Goal: Transaction & Acquisition: Purchase product/service

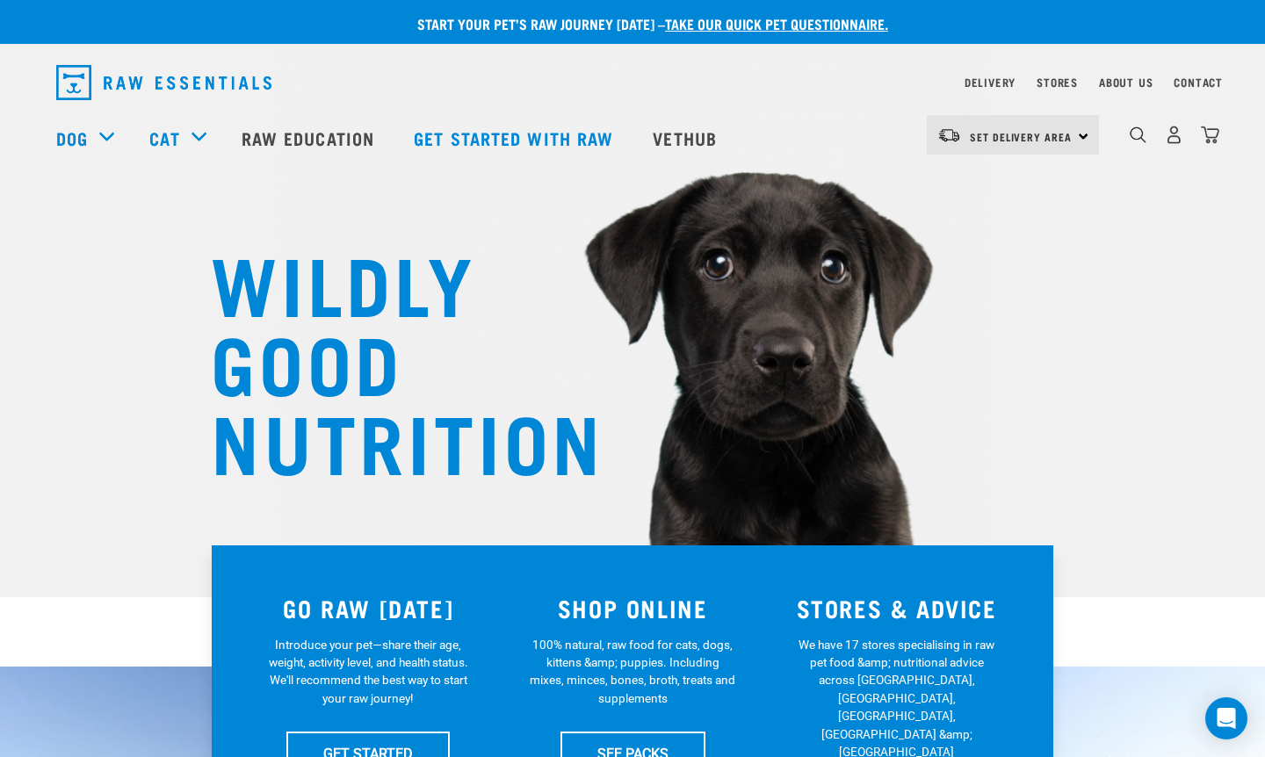
scroll to position [35, 0]
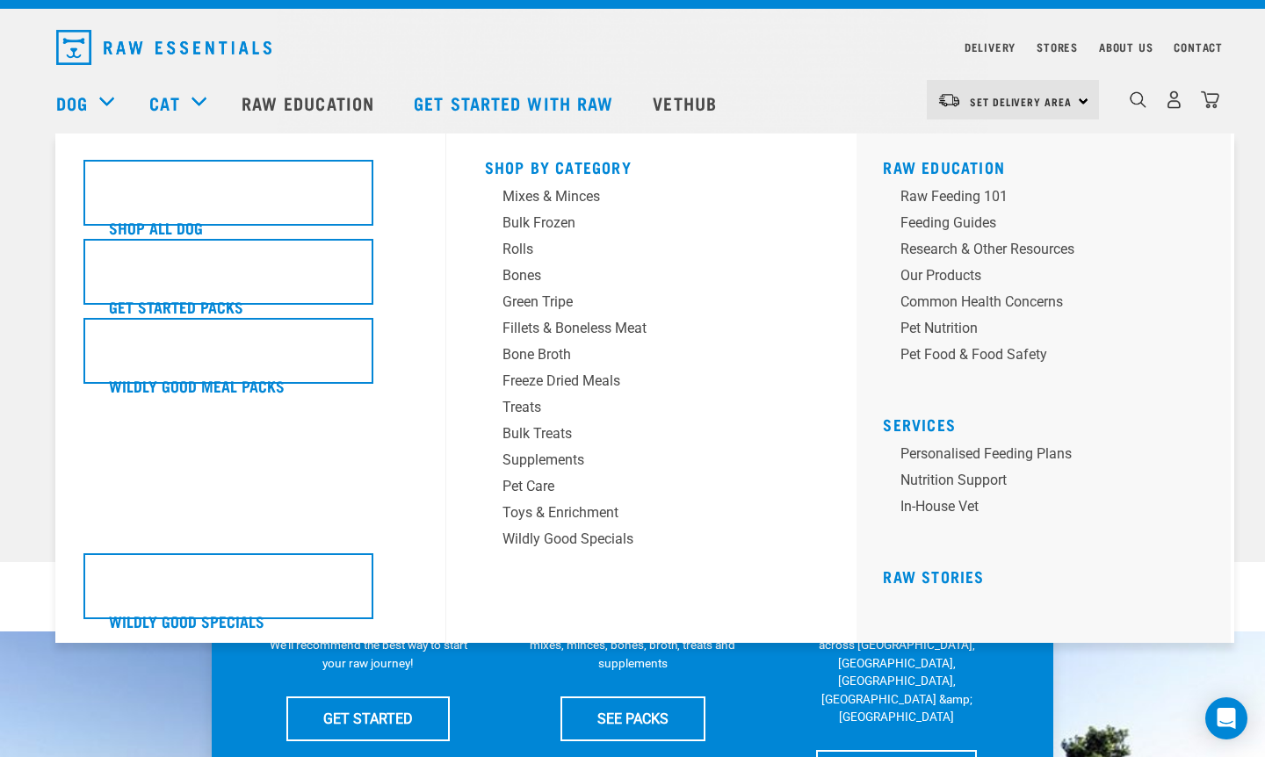
click at [94, 103] on div "Dog" at bounding box center [94, 103] width 76 height 70
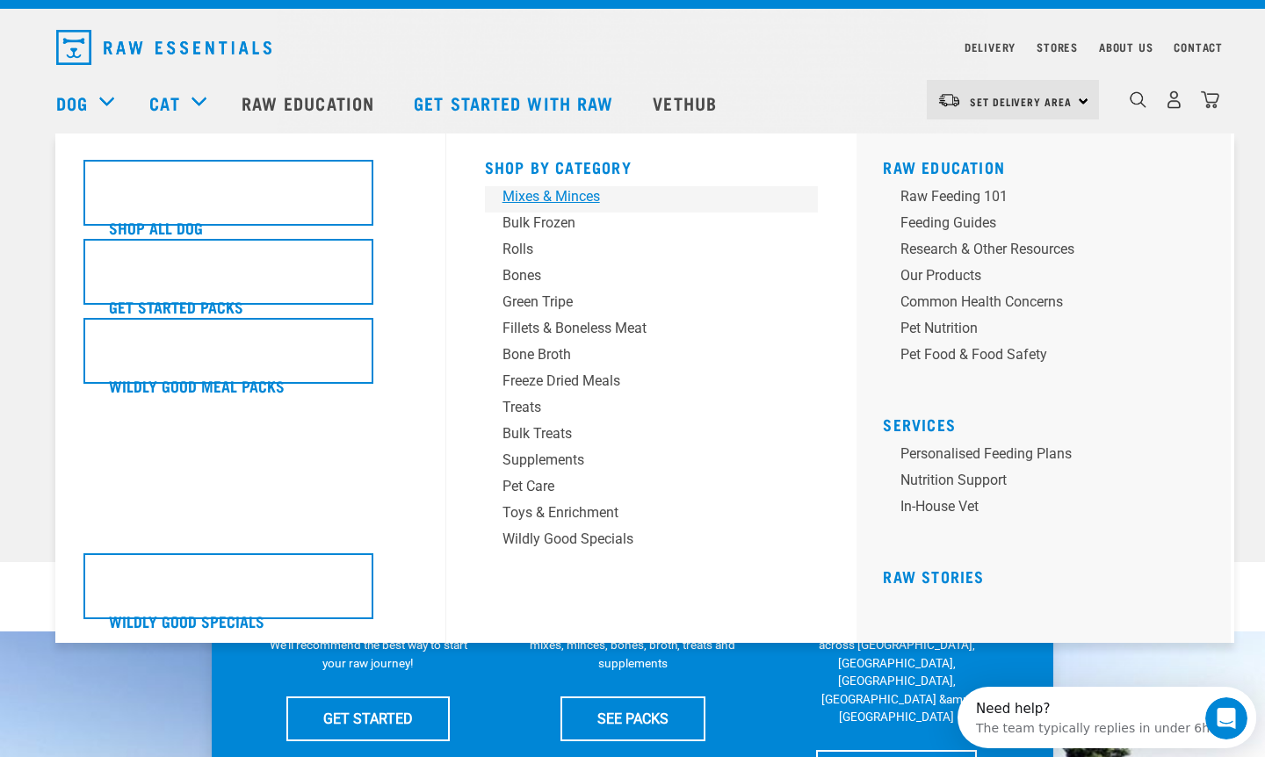
scroll to position [0, 0]
click at [555, 198] on div "Mixes & Minces" at bounding box center [640, 196] width 274 height 21
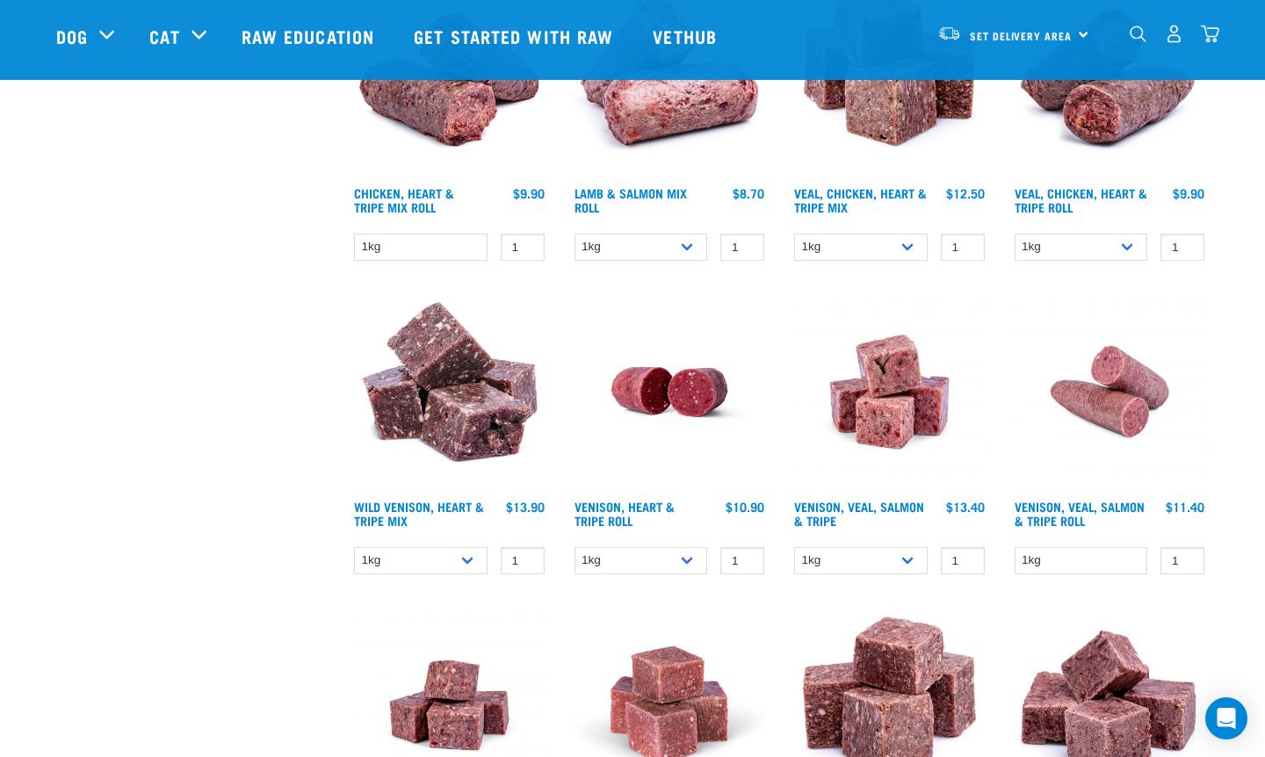
scroll to position [1582, 0]
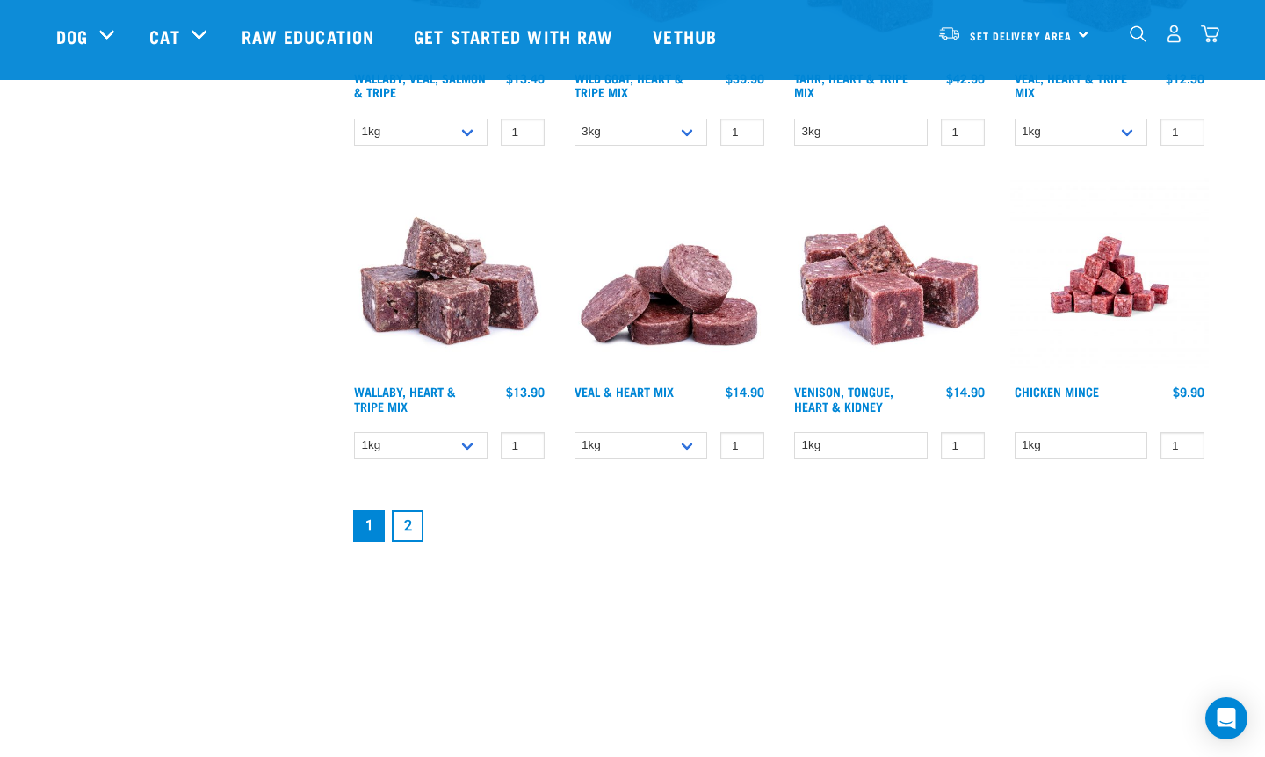
scroll to position [2320, 0]
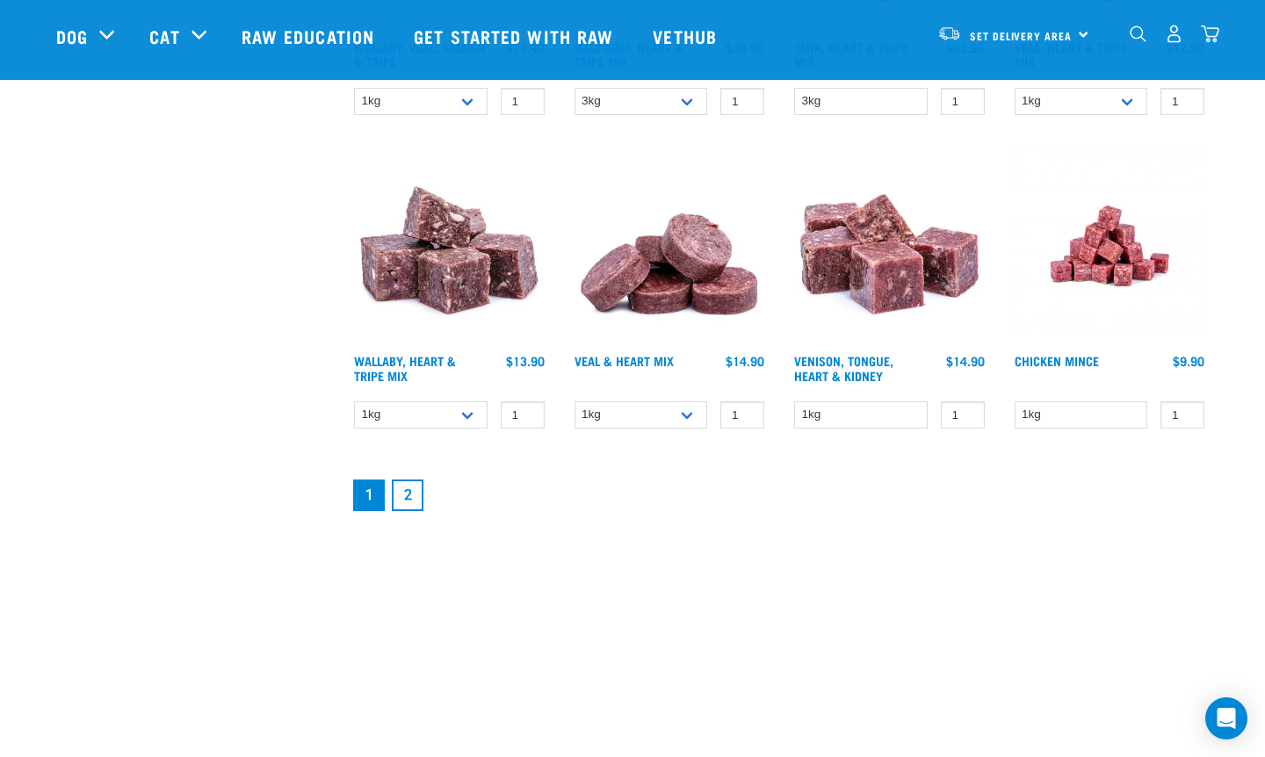
click at [408, 491] on link "2" at bounding box center [408, 496] width 32 height 32
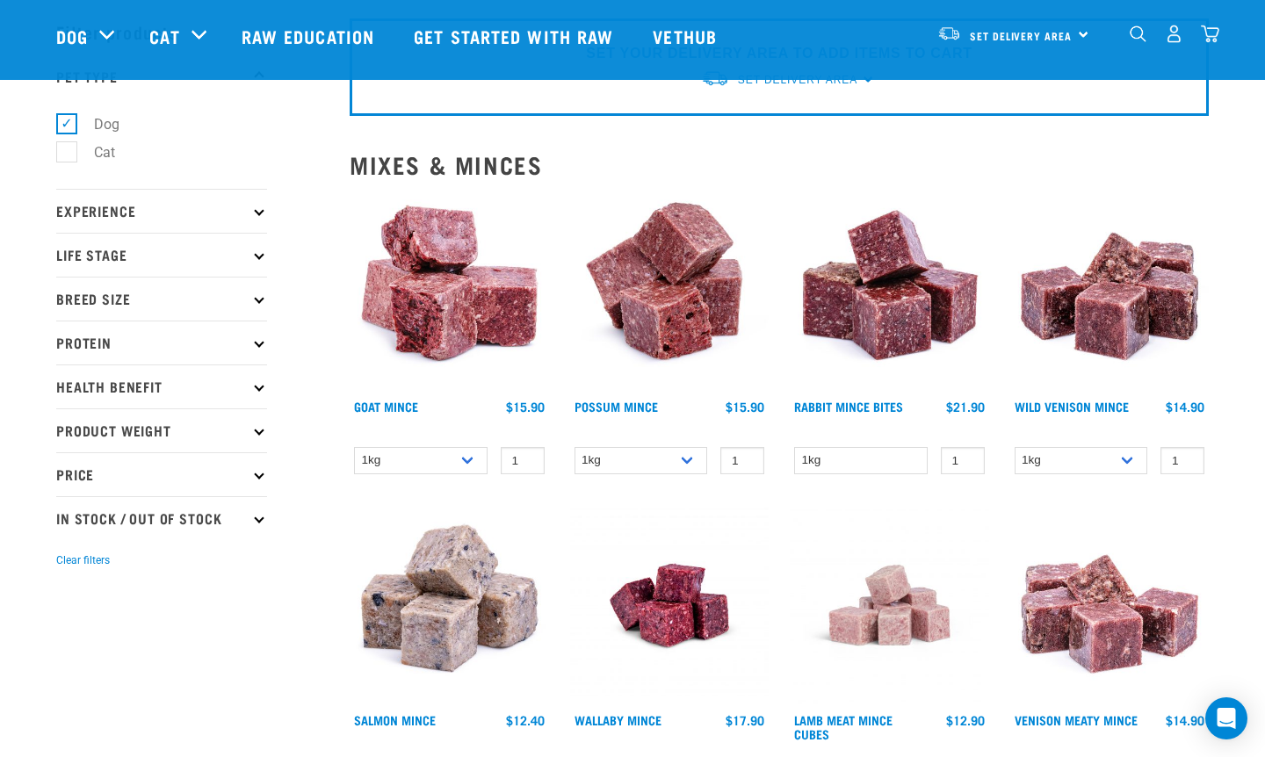
scroll to position [105, 0]
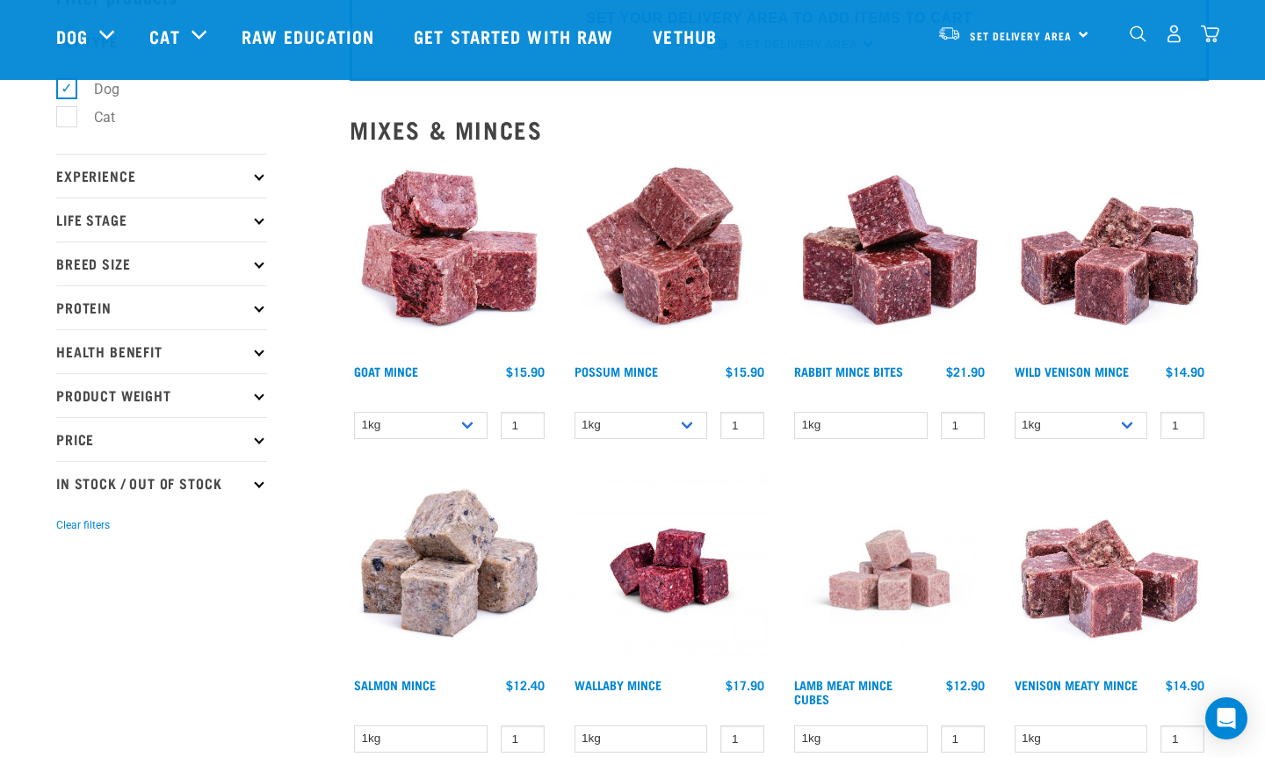
click at [354, 553] on img at bounding box center [449, 570] width 199 height 199
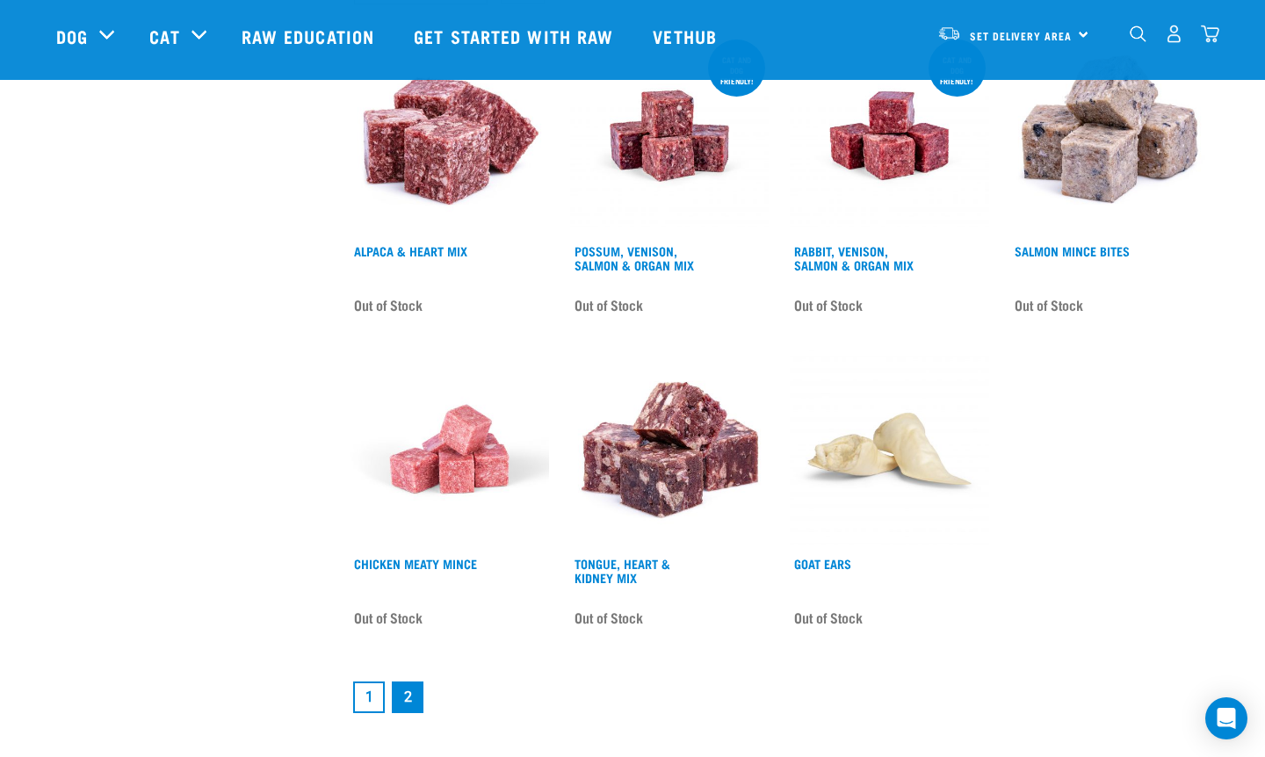
scroll to position [2144, 0]
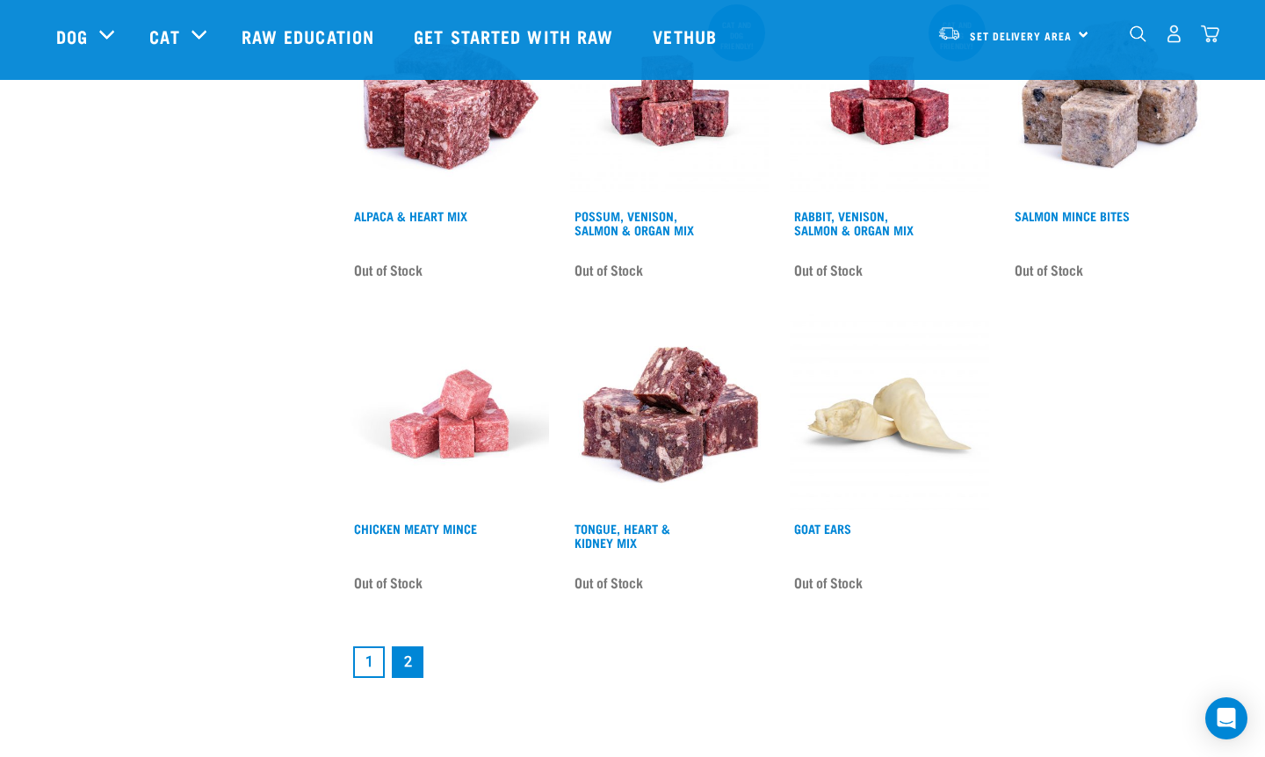
click at [370, 672] on link "1" at bounding box center [369, 663] width 32 height 32
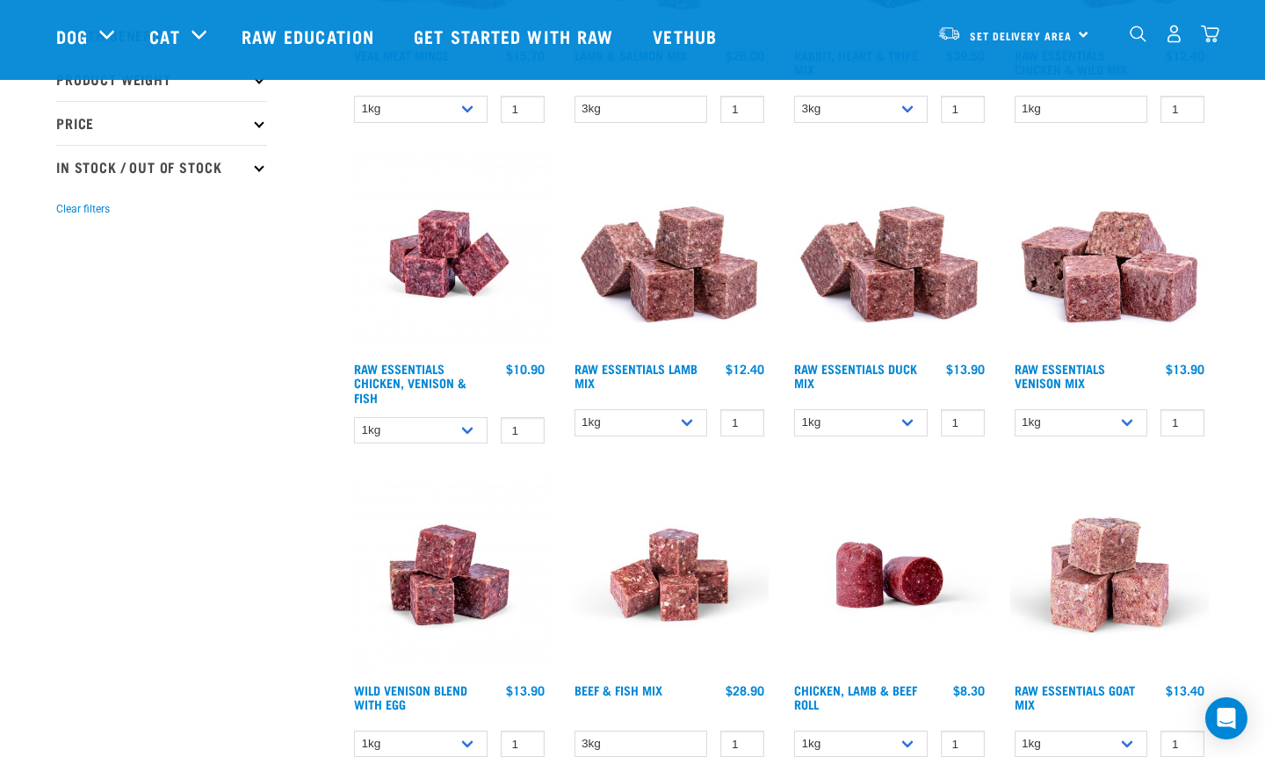
scroll to position [414, 0]
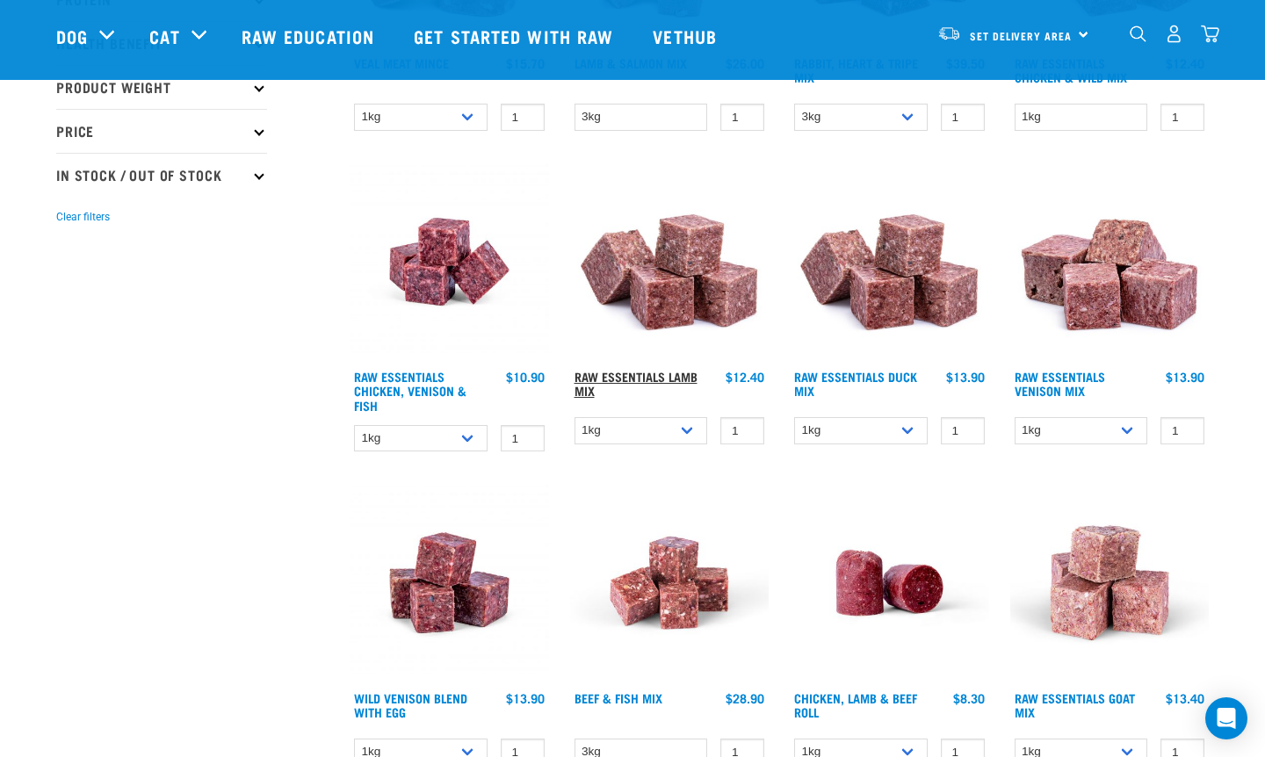
click at [628, 375] on link "Raw Essentials Lamb Mix" at bounding box center [636, 383] width 123 height 20
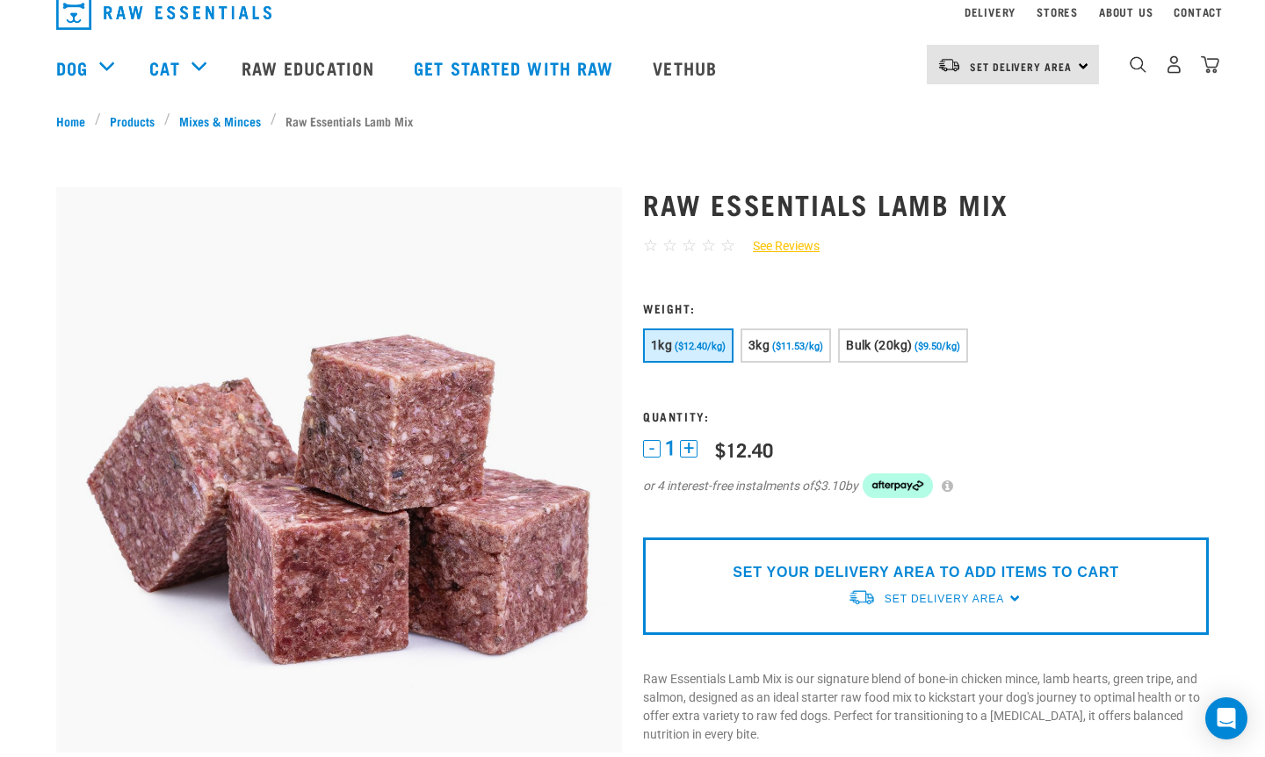
scroll to position [35, 0]
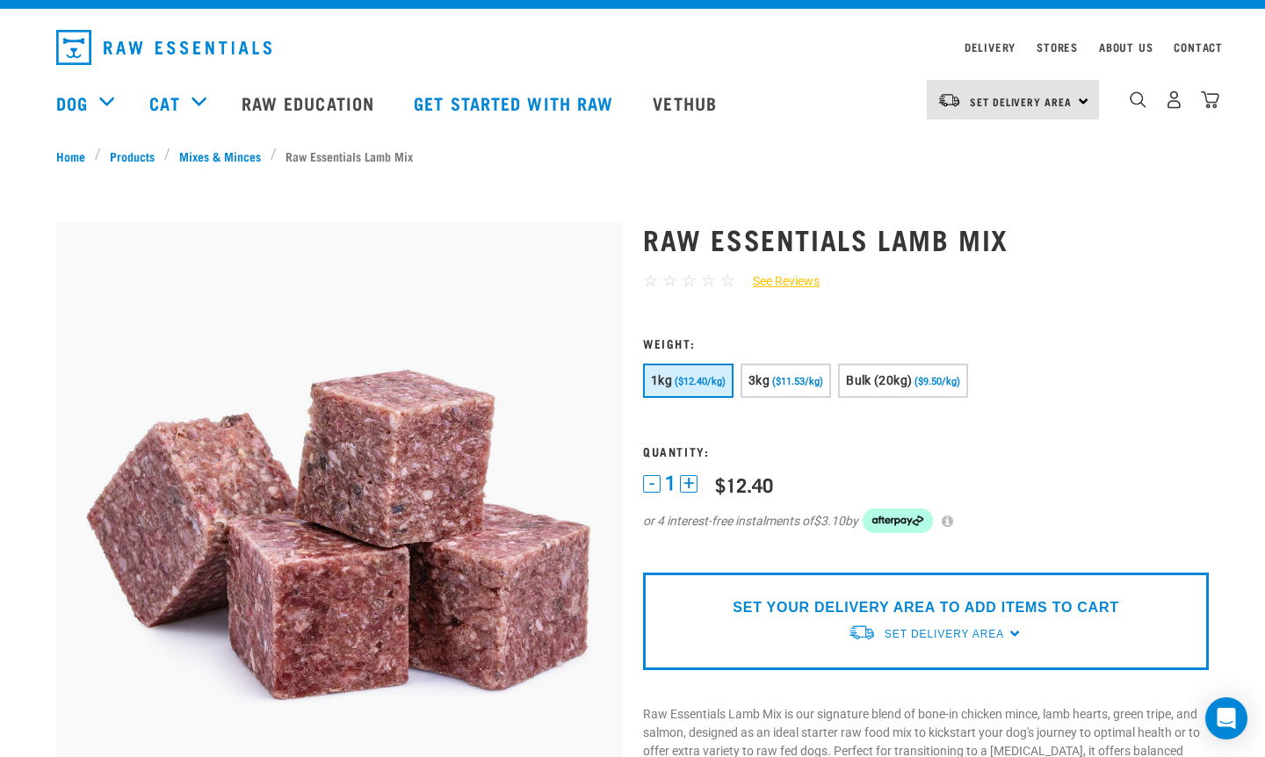
click at [663, 396] on button "1kg ($12.40/kg)" at bounding box center [688, 381] width 91 height 34
click at [666, 380] on span "1kg" at bounding box center [661, 380] width 21 height 14
click at [873, 609] on p "SET YOUR DELIVERY AREA TO ADD ITEMS TO CART" at bounding box center [926, 608] width 386 height 21
click at [689, 477] on button "+" at bounding box center [689, 484] width 18 height 18
click at [655, 482] on button "-" at bounding box center [652, 484] width 18 height 18
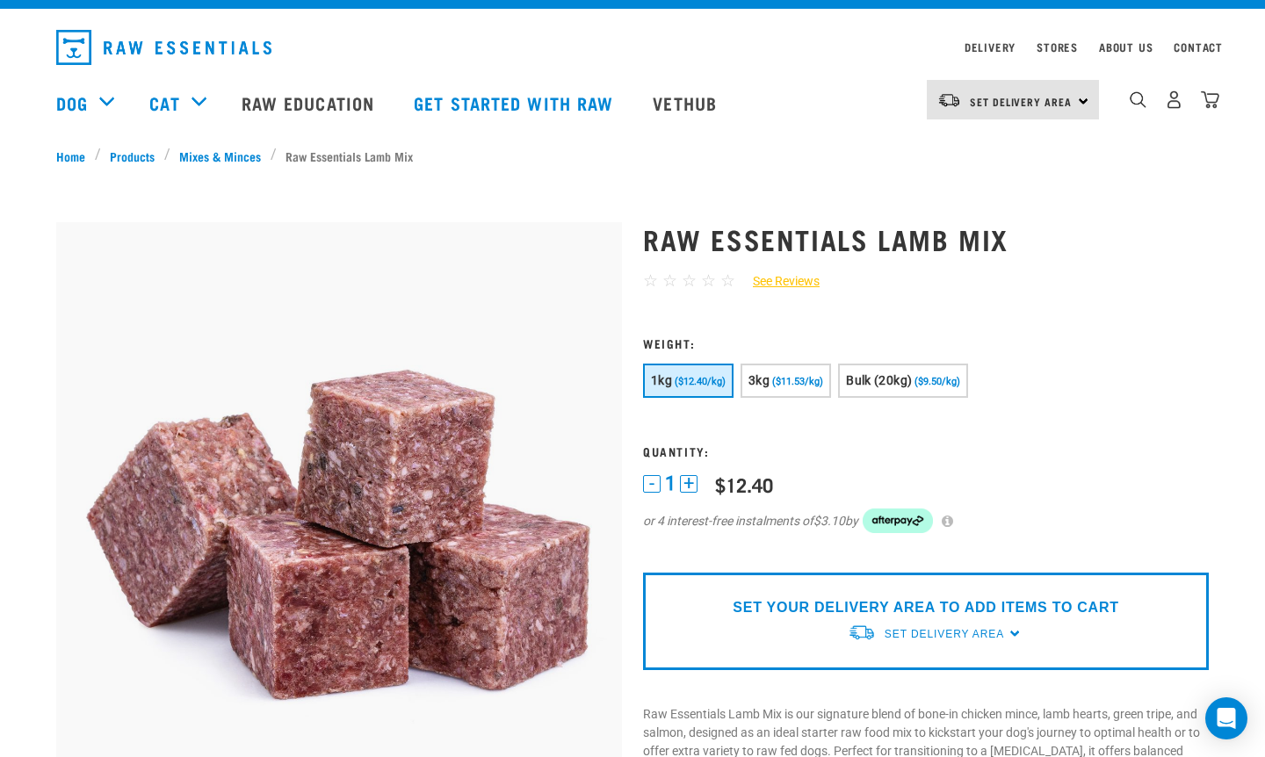
click at [767, 581] on div "SET YOUR DELIVERY AREA TO ADD ITEMS TO CART Set Delivery Area North Island Sout…" at bounding box center [926, 622] width 566 height 98
click at [685, 385] on span "($12.40/kg)" at bounding box center [700, 381] width 51 height 11
click at [1038, 105] on span "Set Delivery Area" at bounding box center [1021, 101] width 102 height 6
click at [984, 148] on link "[GEOGRAPHIC_DATA]" at bounding box center [1011, 149] width 169 height 39
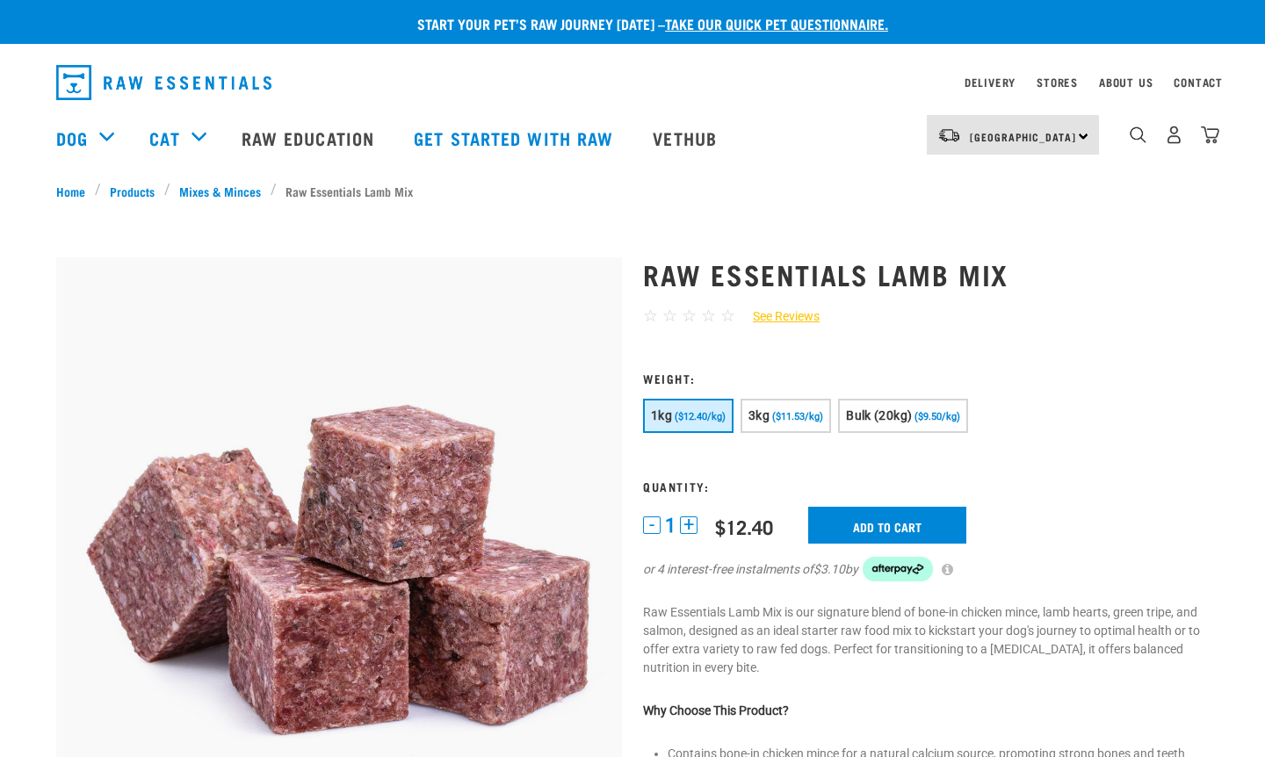
scroll to position [35, 0]
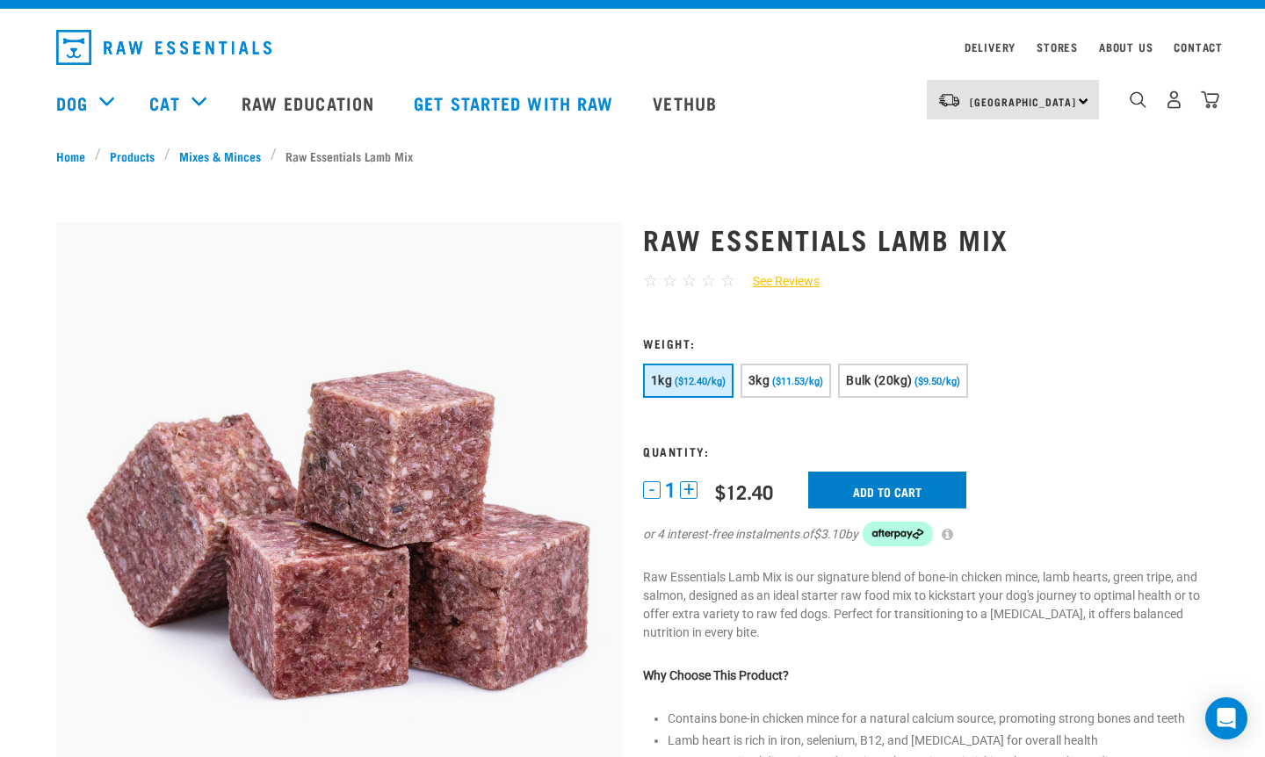
click at [871, 487] on input "Add to cart" at bounding box center [887, 490] width 158 height 37
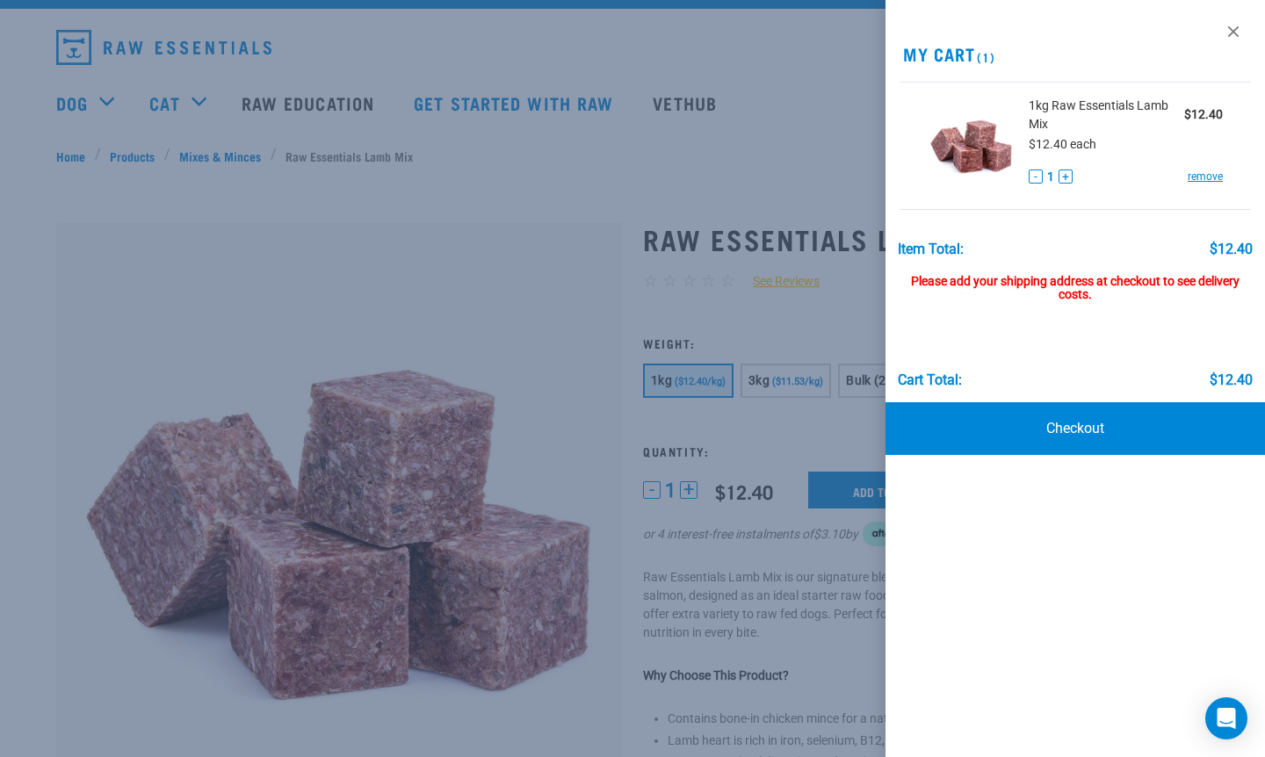
click at [314, 314] on div at bounding box center [632, 378] width 1265 height 757
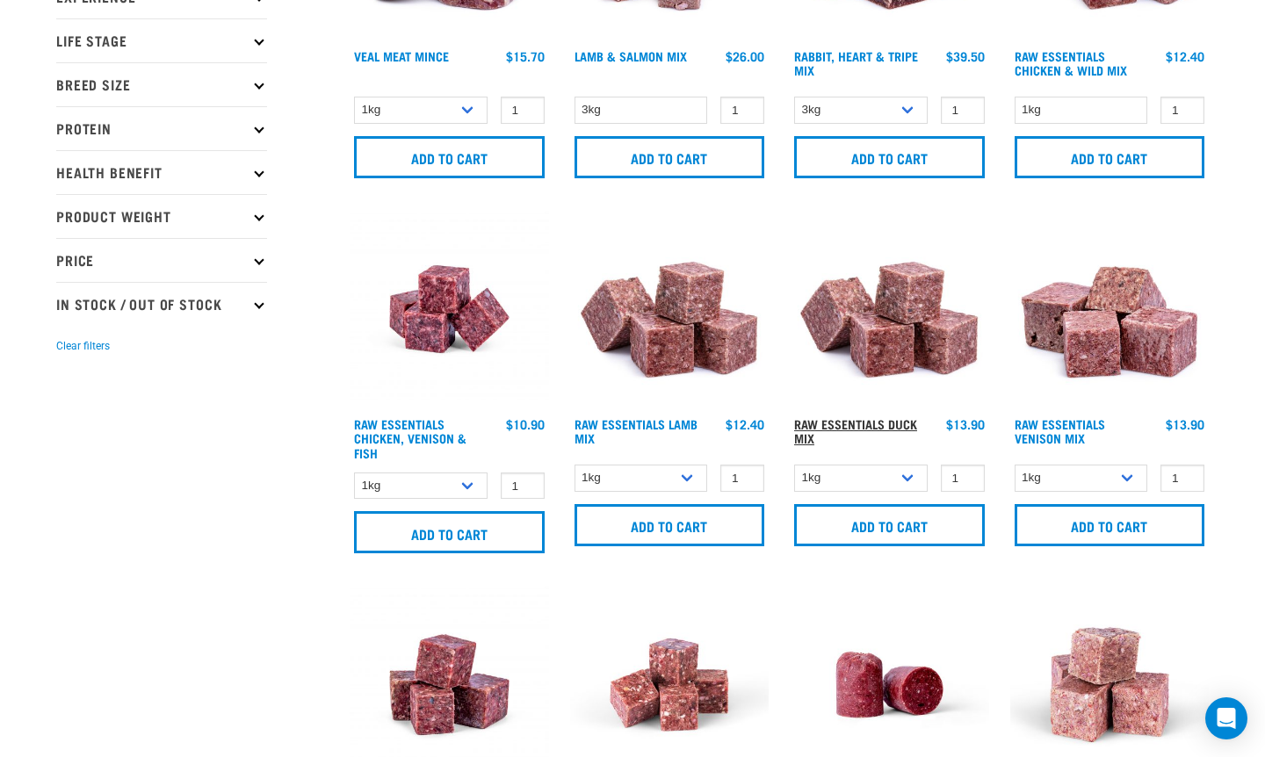
click at [851, 424] on link "Raw Essentials Duck Mix" at bounding box center [855, 431] width 123 height 20
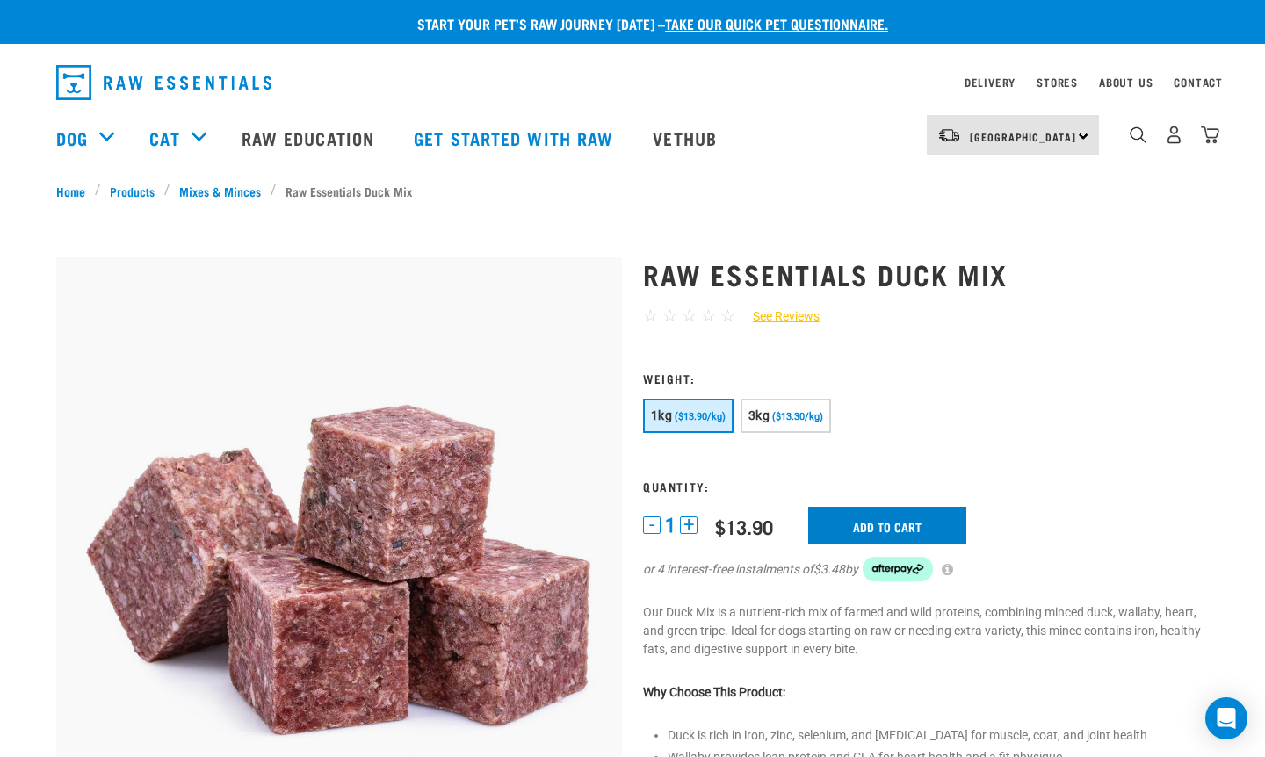
click at [891, 525] on input "Add to cart" at bounding box center [887, 525] width 158 height 37
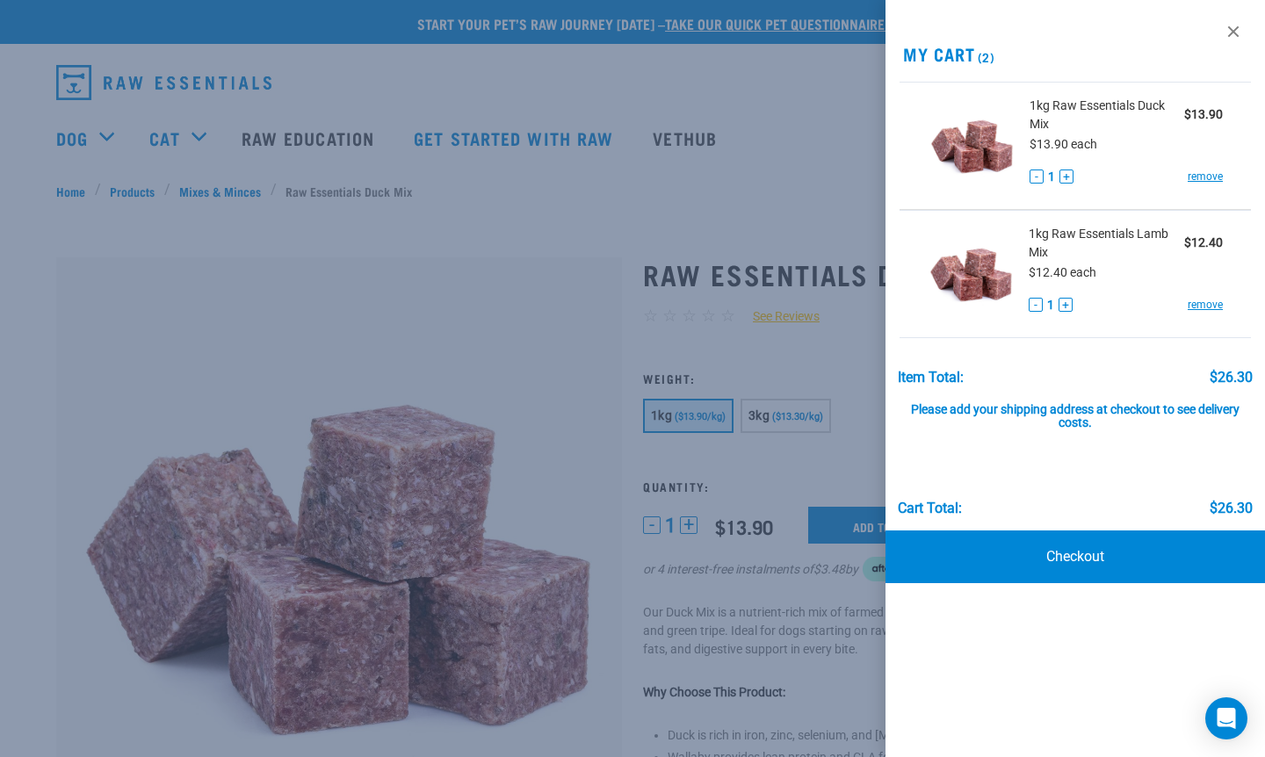
click at [287, 332] on div at bounding box center [632, 378] width 1265 height 757
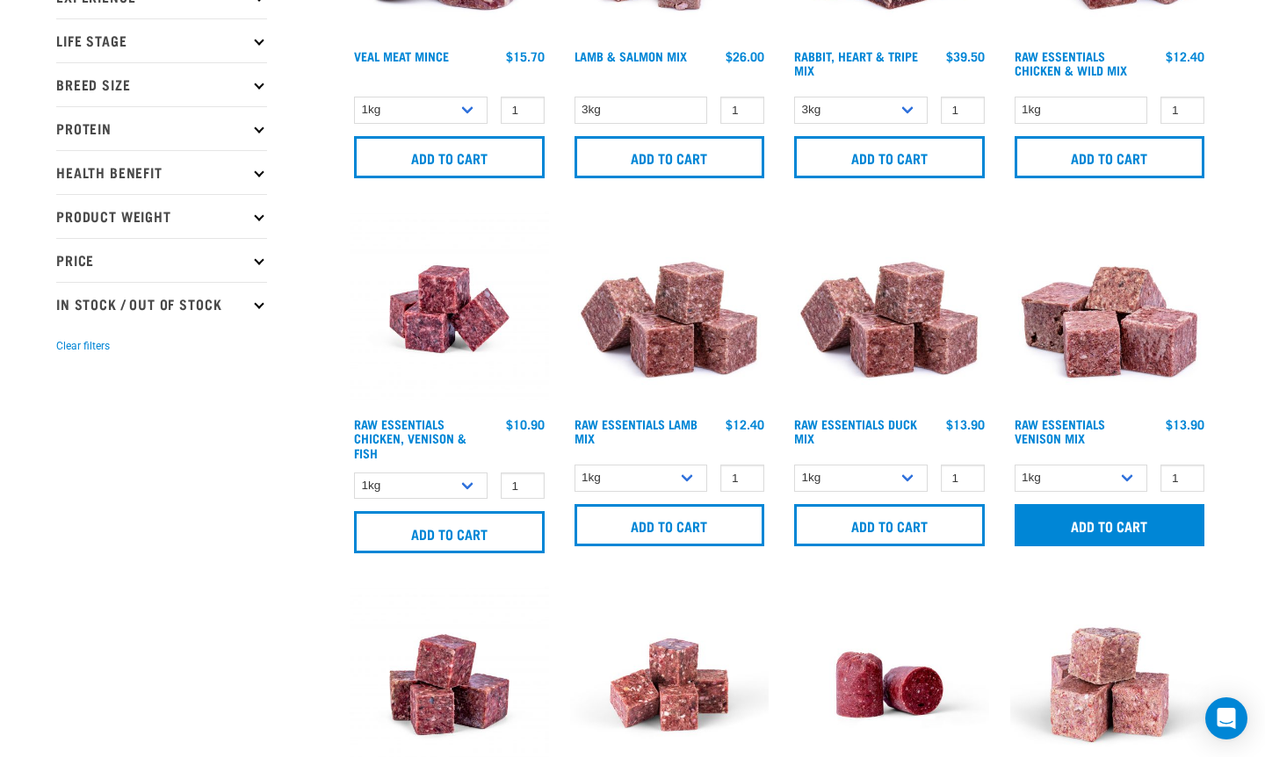
click at [1079, 515] on input "Add to cart" at bounding box center [1110, 525] width 191 height 42
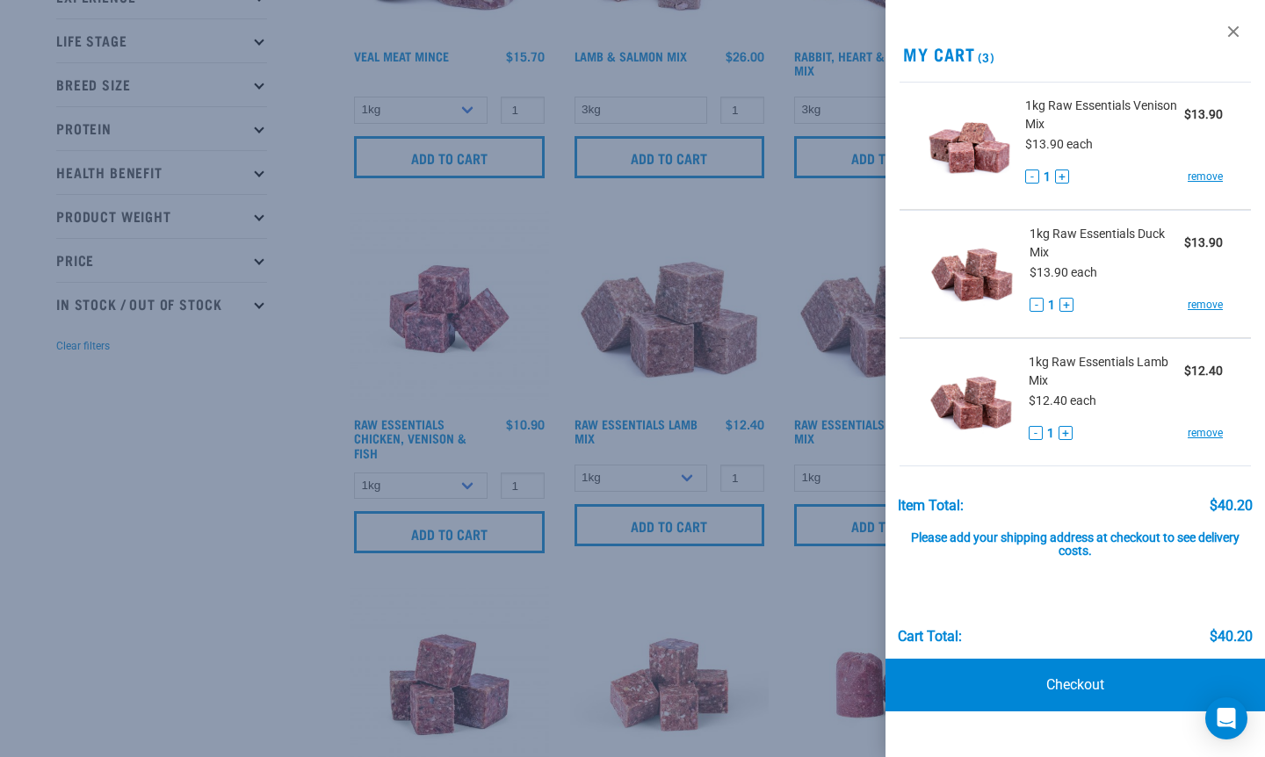
click at [201, 423] on div at bounding box center [632, 378] width 1265 height 757
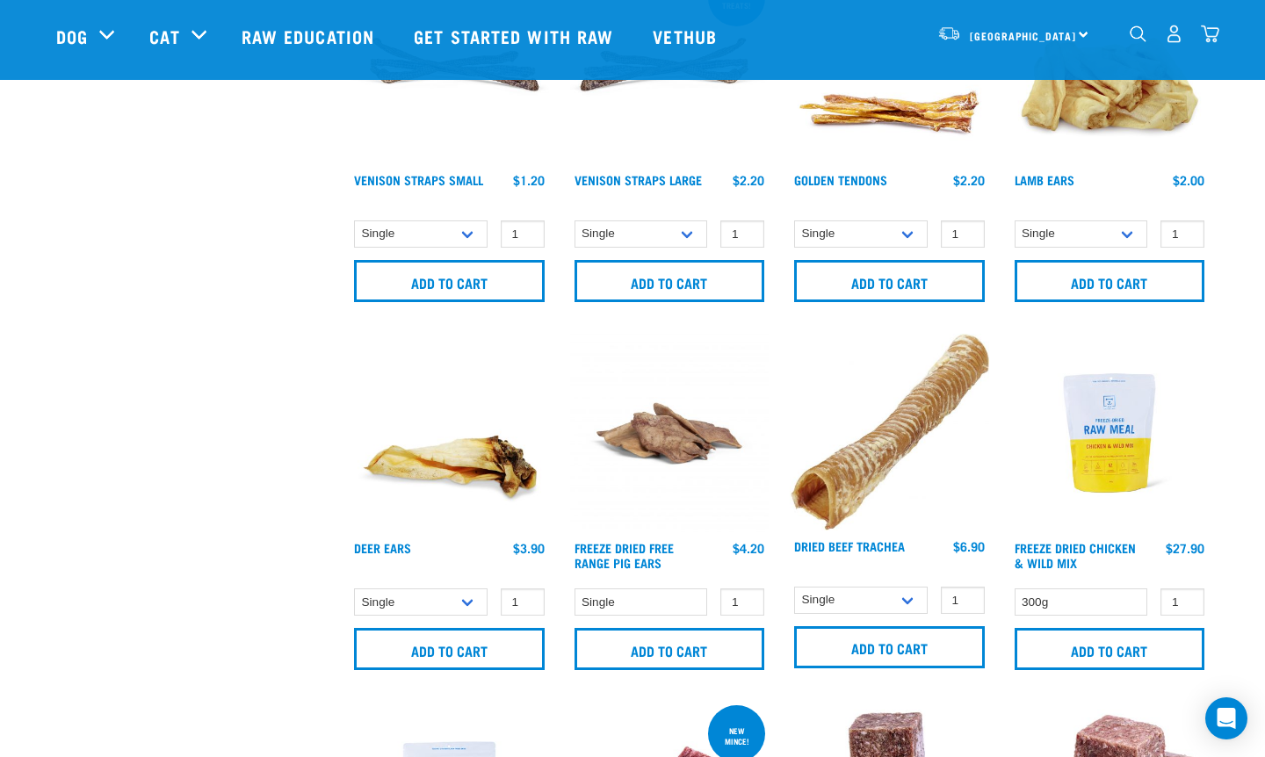
scroll to position [1230, 0]
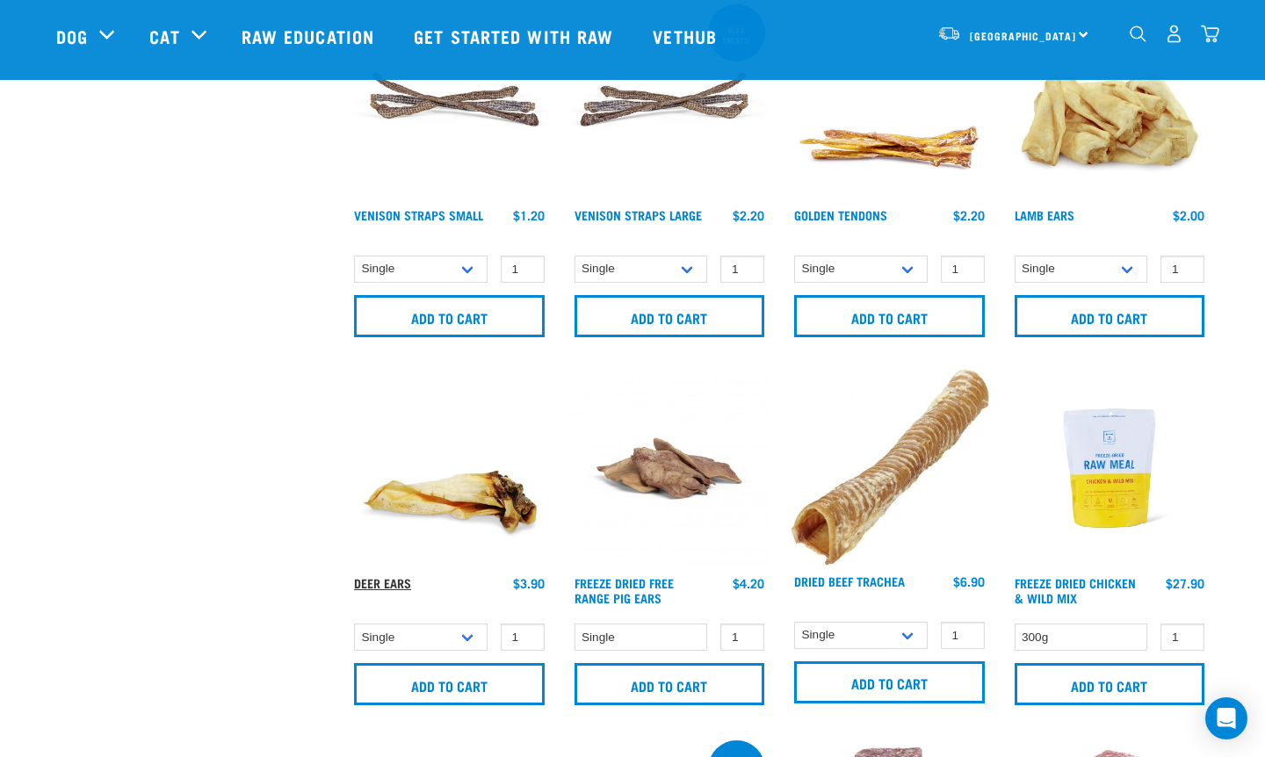
click at [390, 583] on link "Deer Ears" at bounding box center [382, 583] width 57 height 6
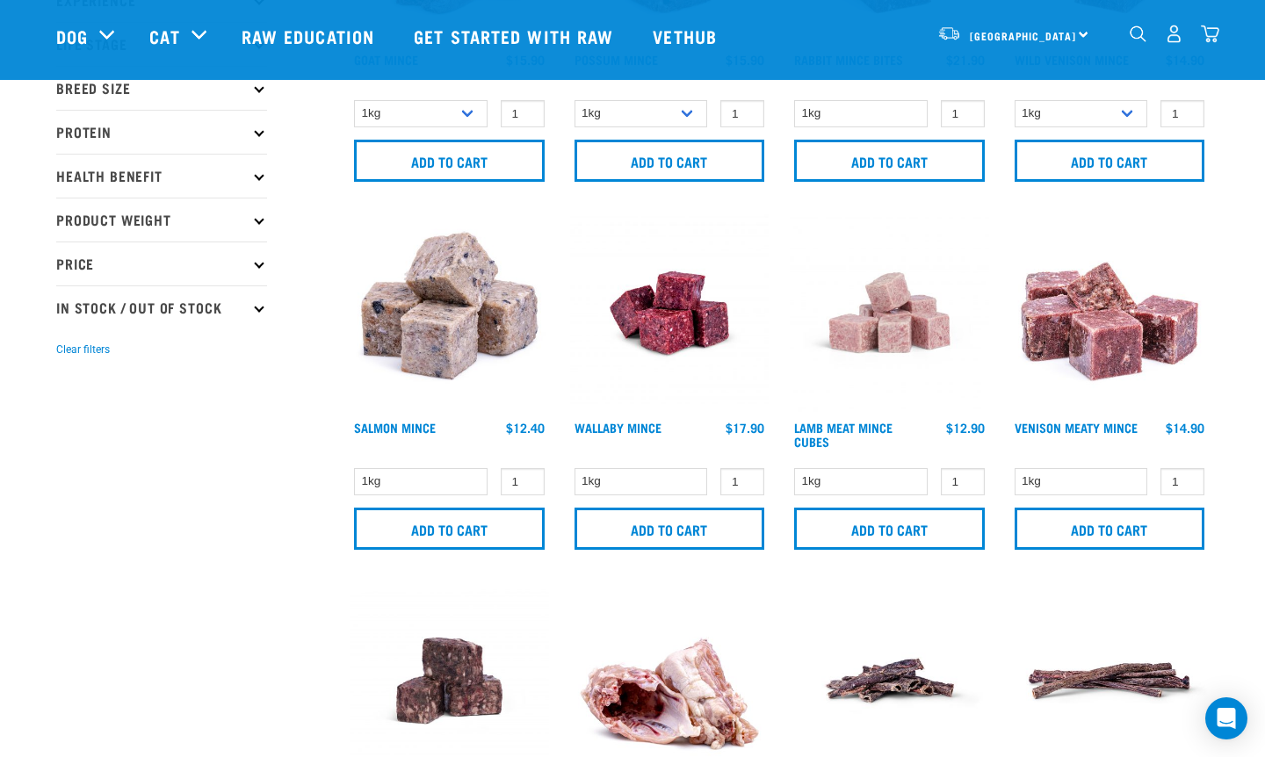
scroll to position [316, 0]
